Goal: Information Seeking & Learning: Learn about a topic

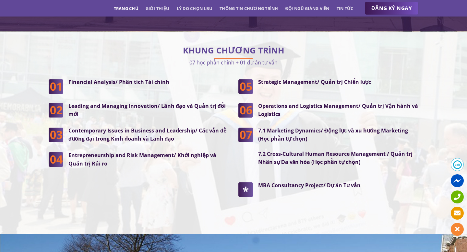
scroll to position [1658, 0]
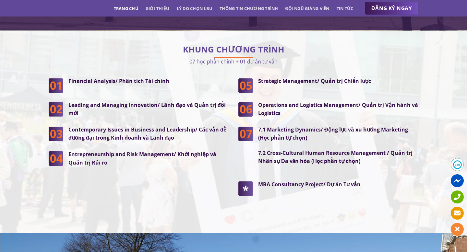
click at [91, 77] on strong "Financial Analysis/ Phân tích Tài chính" at bounding box center [118, 80] width 101 height 7
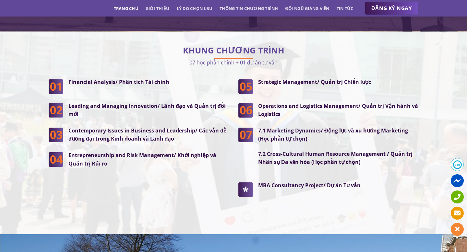
scroll to position [1620, 0]
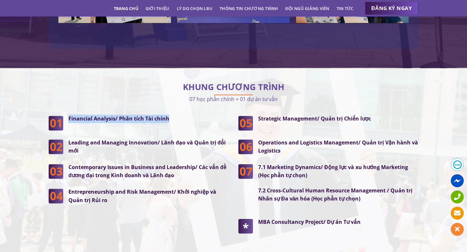
drag, startPoint x: 69, startPoint y: 106, endPoint x: 170, endPoint y: 103, distance: 101.2
click at [170, 115] on p "Financial Analysis/ Phân tích Tài chính" at bounding box center [148, 119] width 160 height 8
copy strong "Financial Analysis/ Phân tích Tài chính"
